Goal: Find specific page/section: Find specific page/section

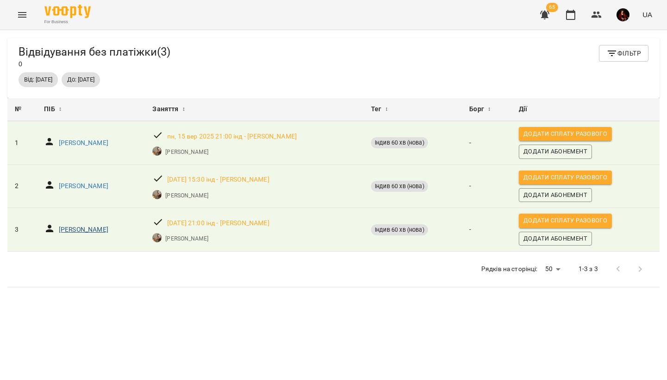
click at [103, 227] on p "[PERSON_NAME]" at bounding box center [84, 229] width 50 height 9
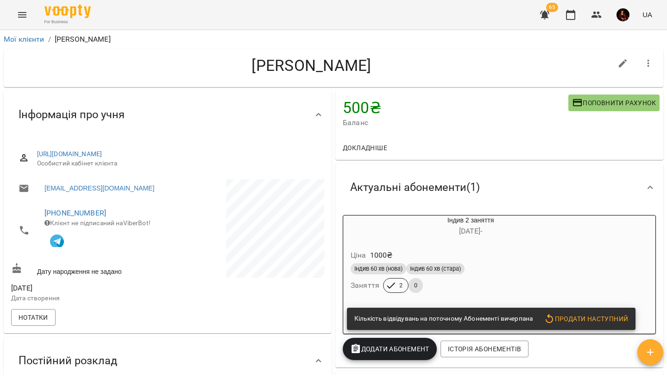
click at [48, 37] on ol "Мої клієнти / [PERSON_NAME]" at bounding box center [333, 39] width 659 height 11
click at [42, 39] on link "Мої клієнти" at bounding box center [24, 39] width 41 height 9
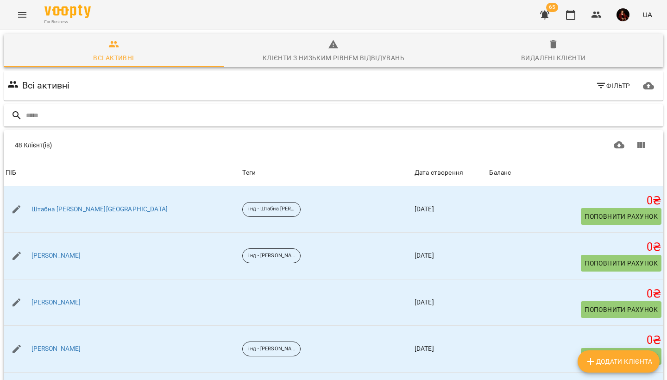
click at [104, 118] on input "text" at bounding box center [342, 115] width 633 height 15
type input "*****"
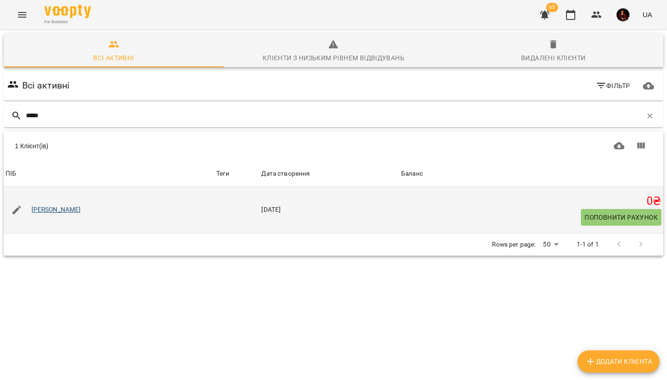
click at [80, 212] on link "[PERSON_NAME]" at bounding box center [56, 209] width 50 height 9
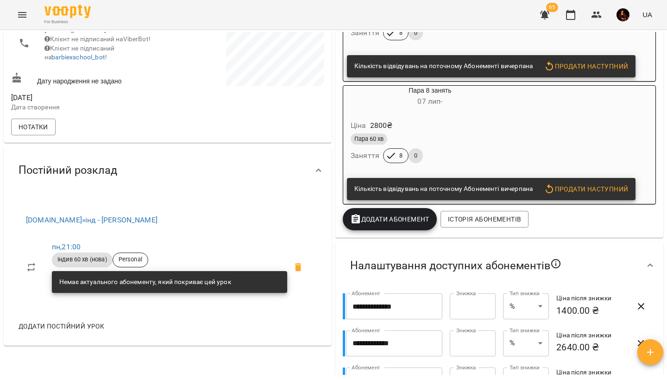
scroll to position [229, 0]
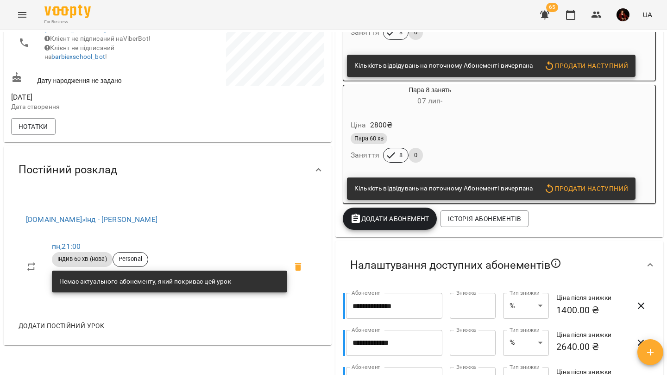
click at [542, 13] on icon "button" at bounding box center [544, 15] width 9 height 9
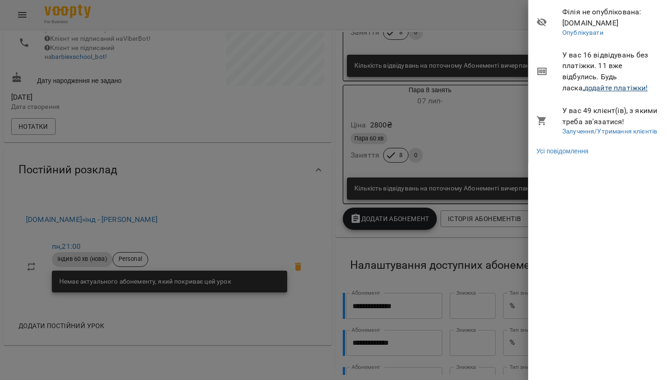
click at [590, 92] on link "додайте платіжки!" at bounding box center [616, 87] width 64 height 9
